Goal: Check status: Check status

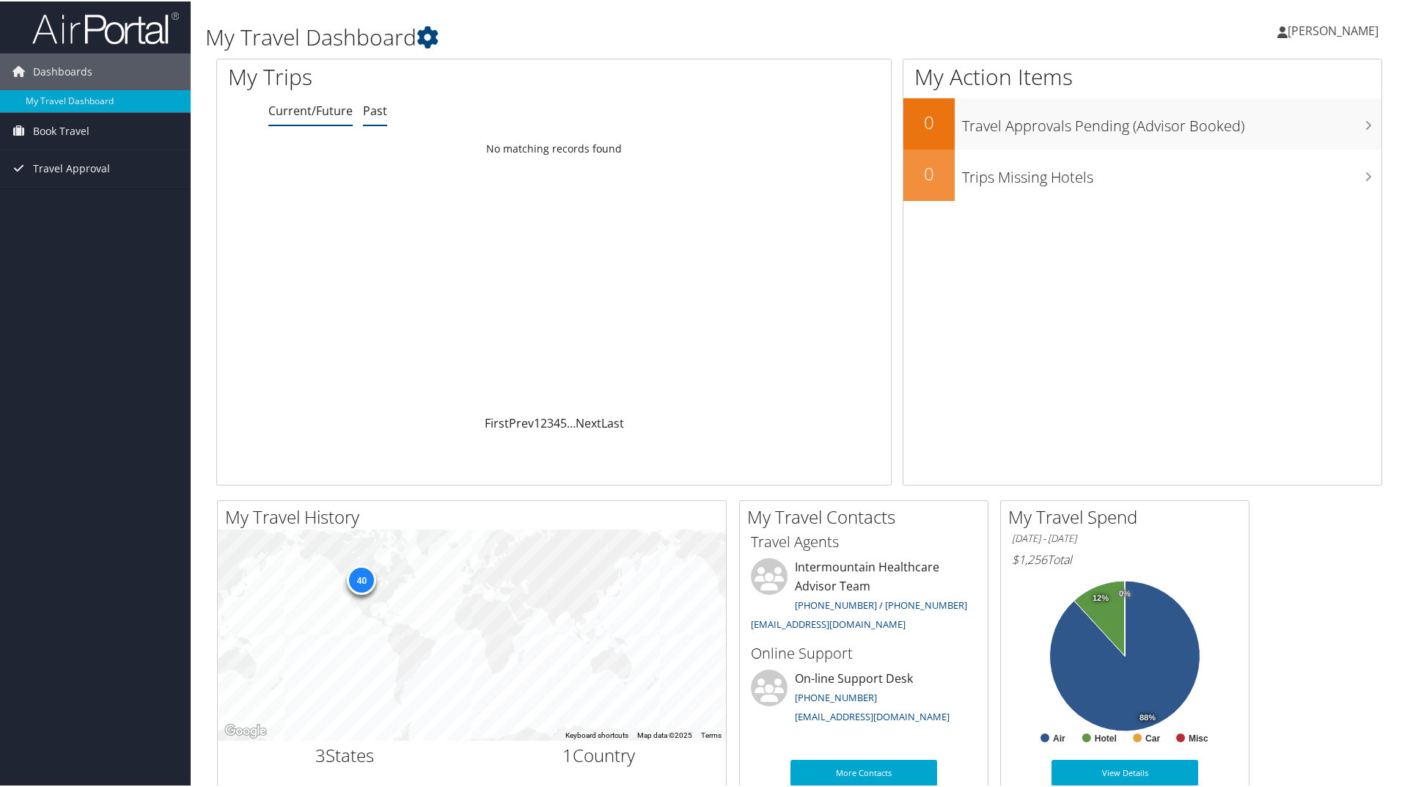
click at [376, 113] on link "Past" at bounding box center [375, 109] width 24 height 16
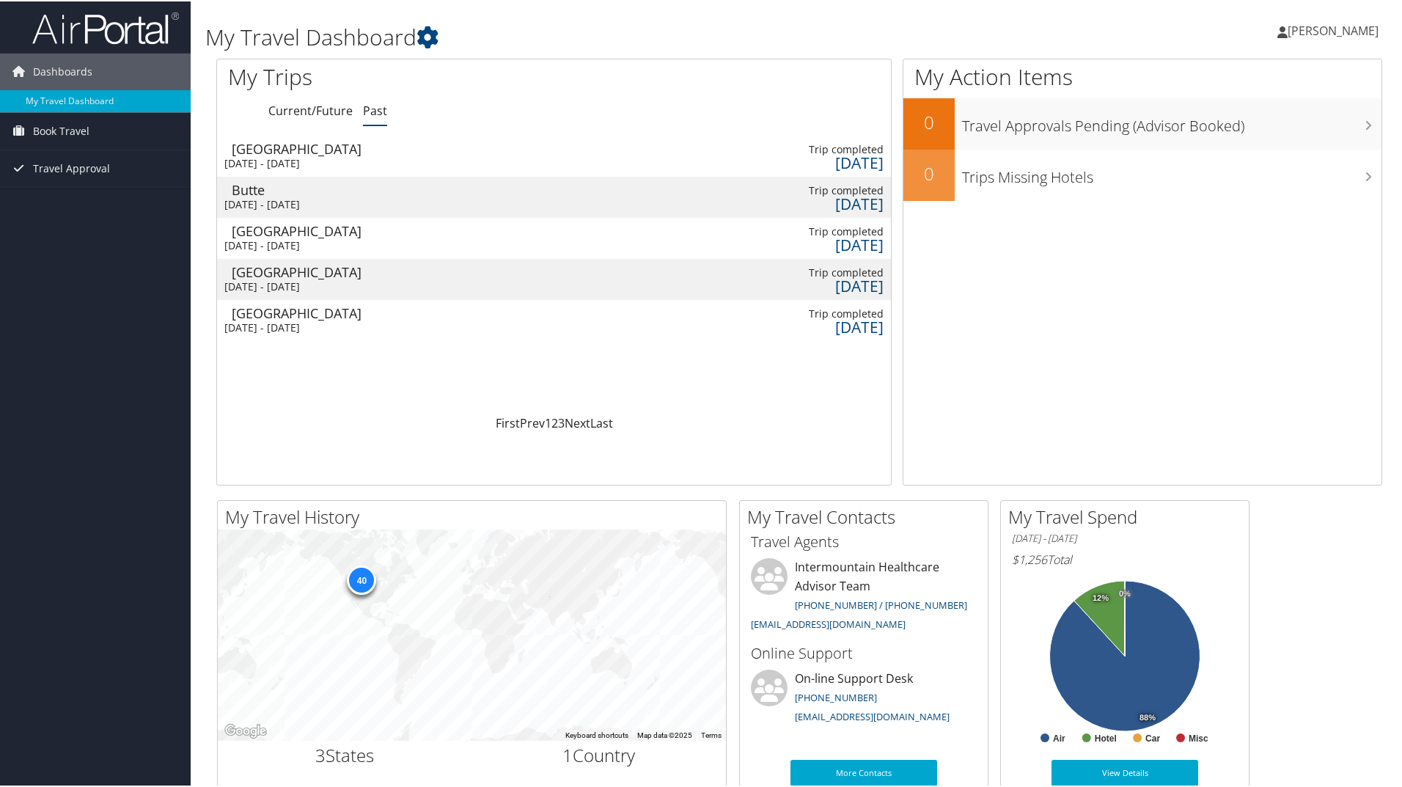
click at [331, 155] on div "Tue 30 Sep 2025 - Thu 2 Oct 2025" at bounding box center [302, 161] width 156 height 13
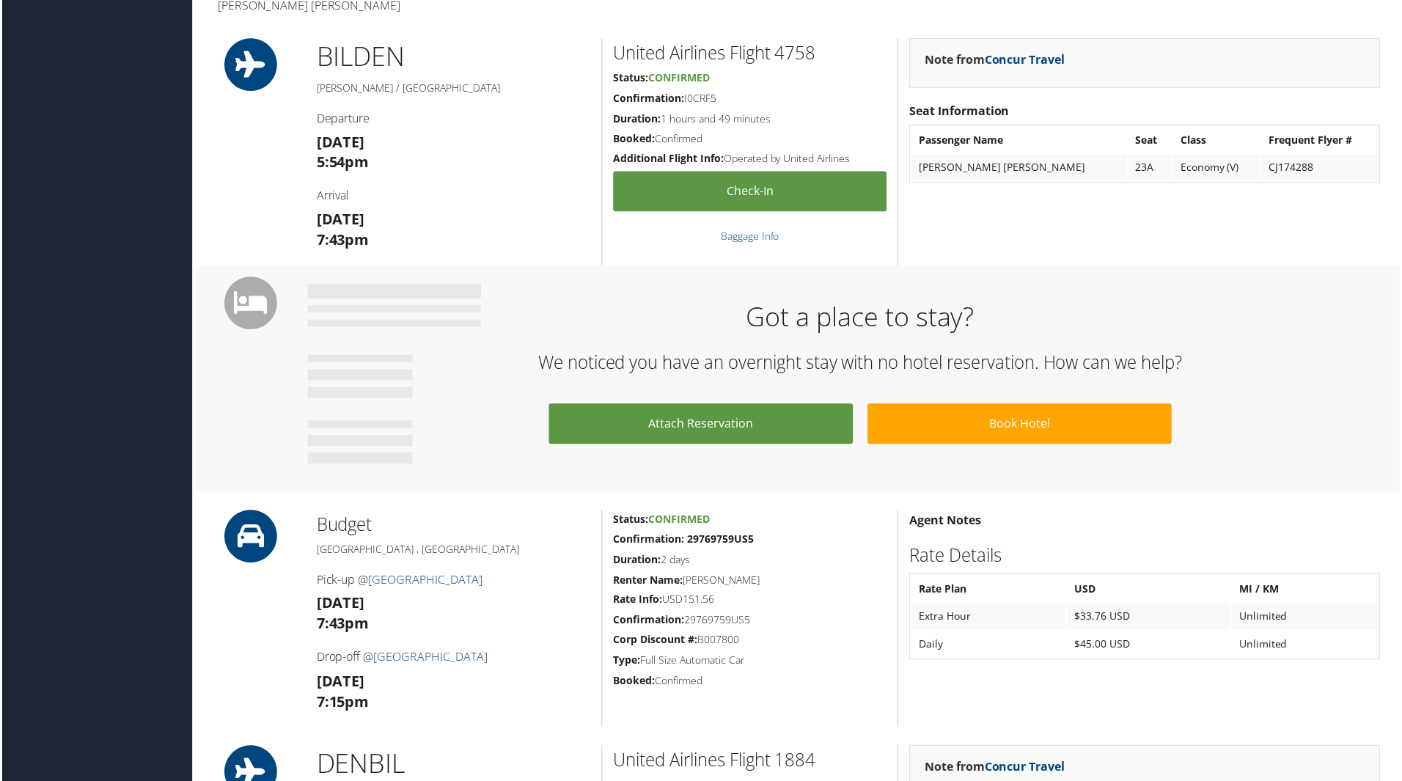
scroll to position [440, 0]
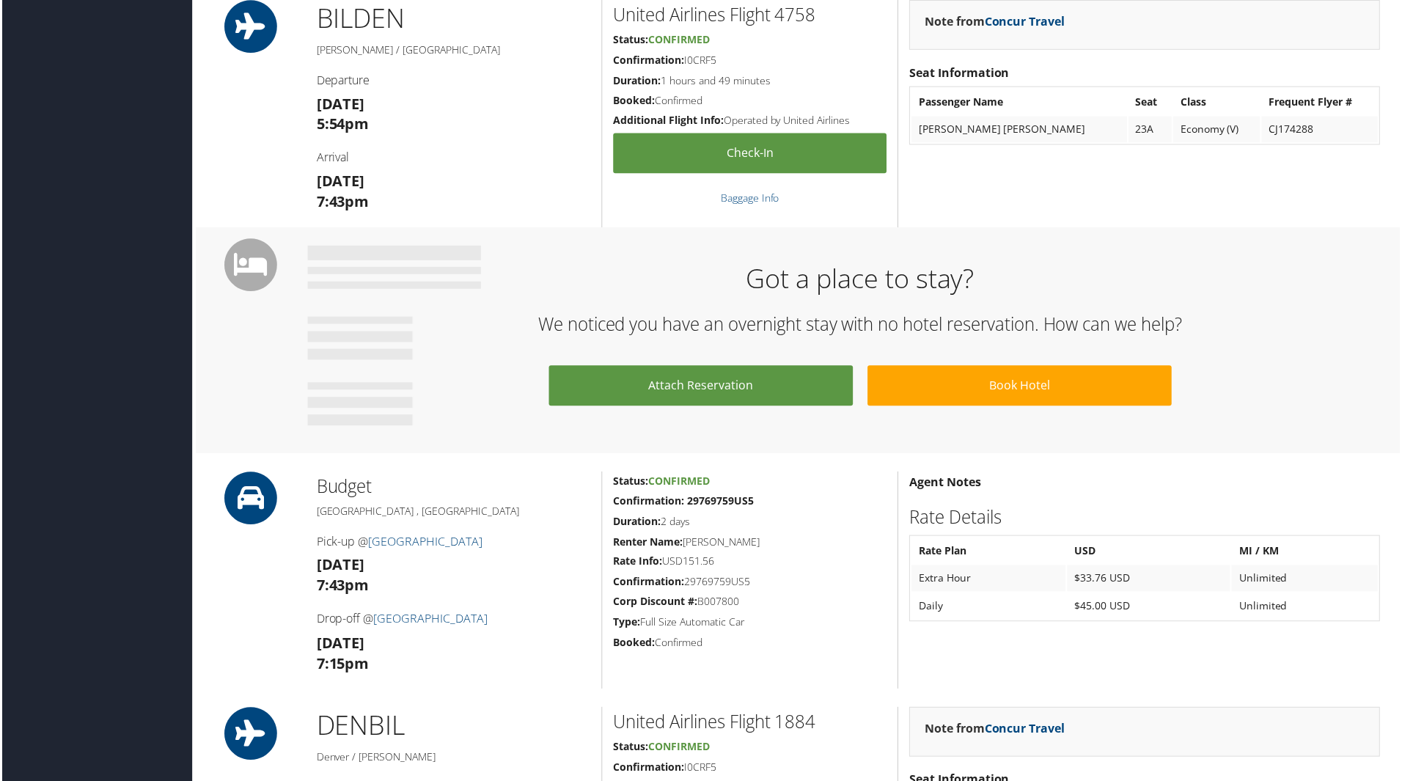
click at [730, 580] on h5 "Confirmation: 29769759US5" at bounding box center [750, 583] width 274 height 15
copy h5 "29769759US5"
